Goal: Book appointment/travel/reservation

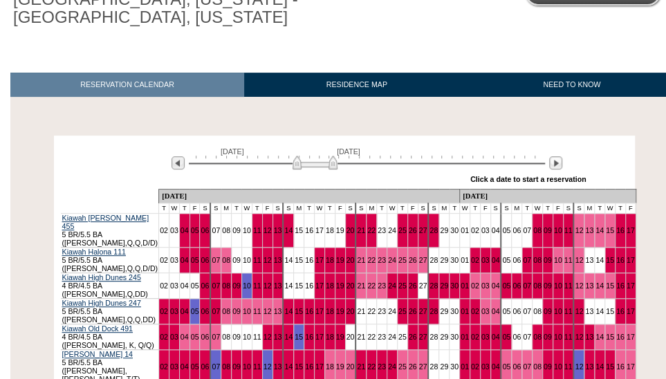
scroll to position [250, 0]
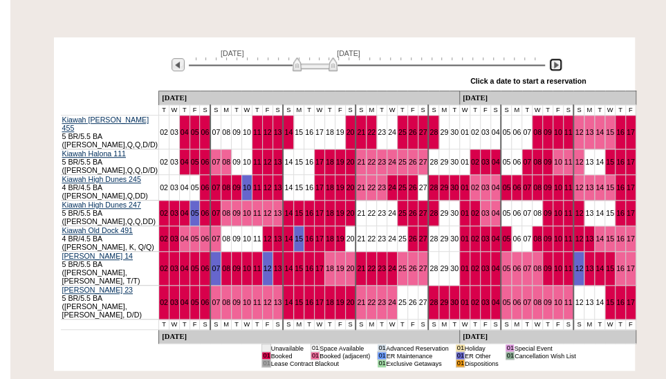
click at [555, 64] on img at bounding box center [556, 64] width 13 height 13
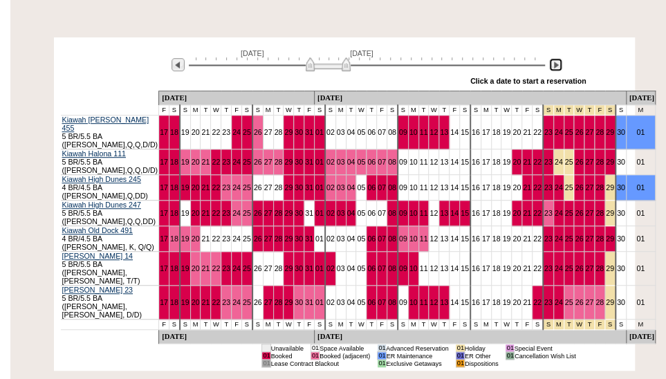
click at [555, 63] on img at bounding box center [556, 64] width 13 height 13
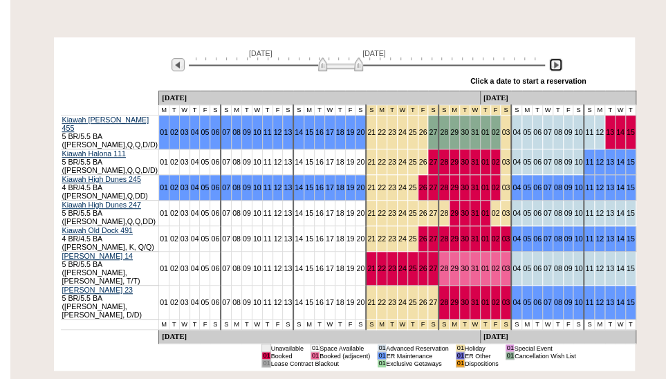
click at [555, 63] on img at bounding box center [556, 64] width 13 height 13
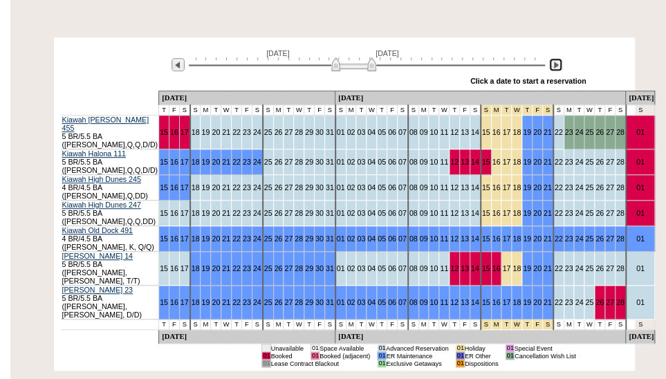
click at [554, 63] on img at bounding box center [556, 64] width 13 height 13
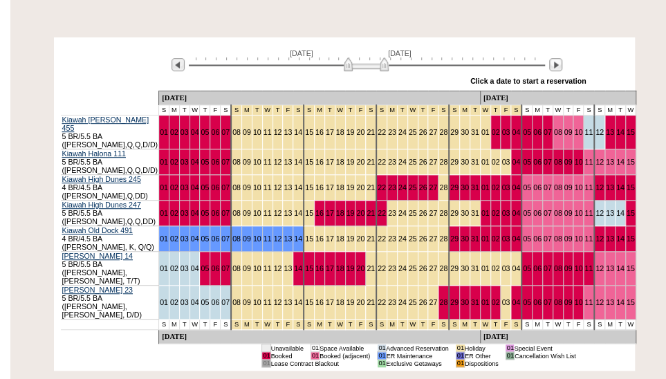
click at [50, 323] on div "Processing [DATE] [DATE] » Apply these dates to all the calendars on this page …" at bounding box center [344, 204] width 675 height 334
drag, startPoint x: 357, startPoint y: 62, endPoint x: 364, endPoint y: 64, distance: 7.2
click at [364, 64] on img at bounding box center [372, 64] width 45 height 14
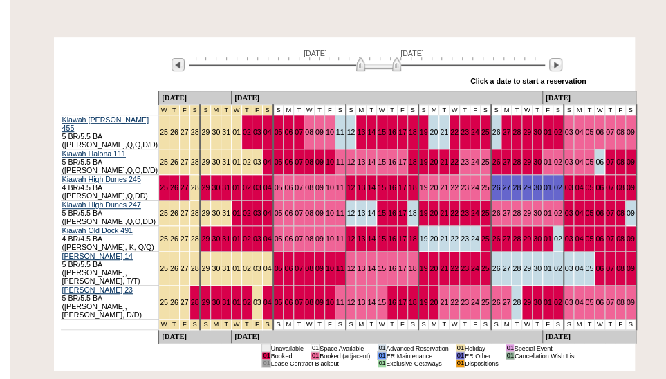
click at [370, 64] on img at bounding box center [378, 64] width 45 height 14
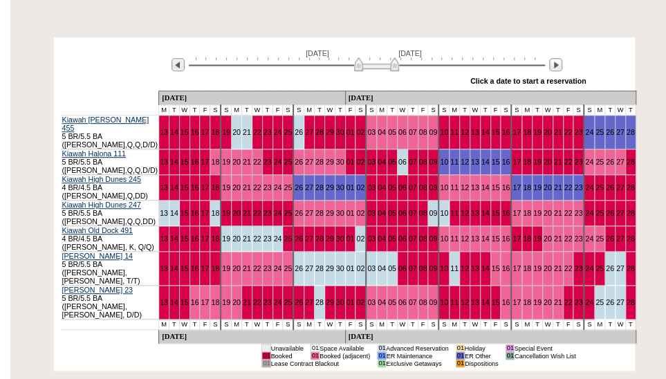
click at [374, 69] on img at bounding box center [376, 64] width 45 height 14
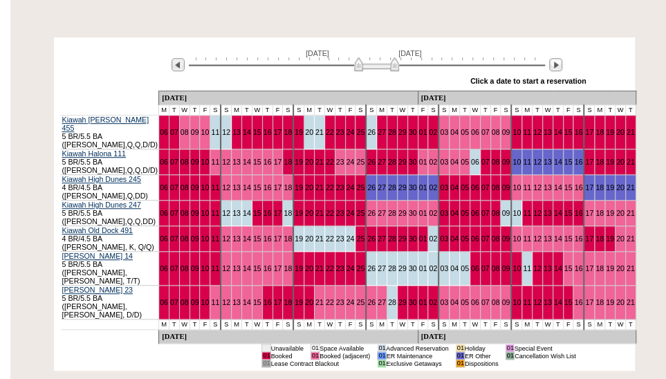
click at [61, 327] on div "Processing [DATE] [DATE] » Apply these dates to all the calendars on this page …" at bounding box center [344, 202] width 675 height 351
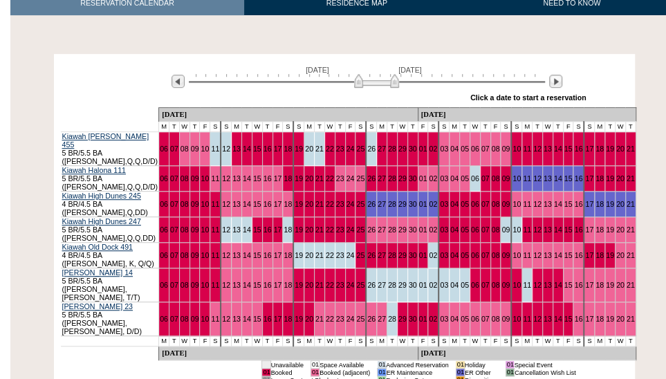
scroll to position [0, 0]
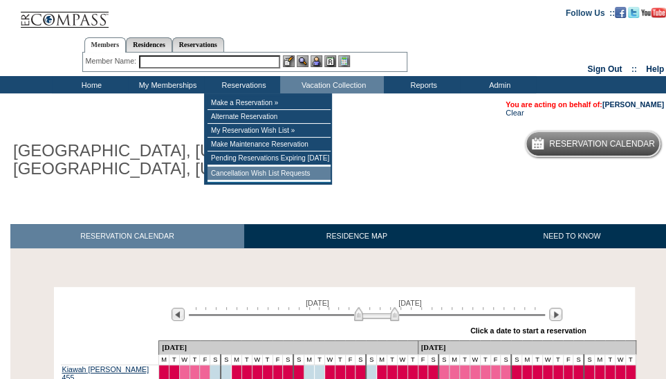
click at [249, 172] on td "Cancellation Wish List Requests" at bounding box center [269, 174] width 123 height 14
